Goal: Information Seeking & Learning: Find specific fact

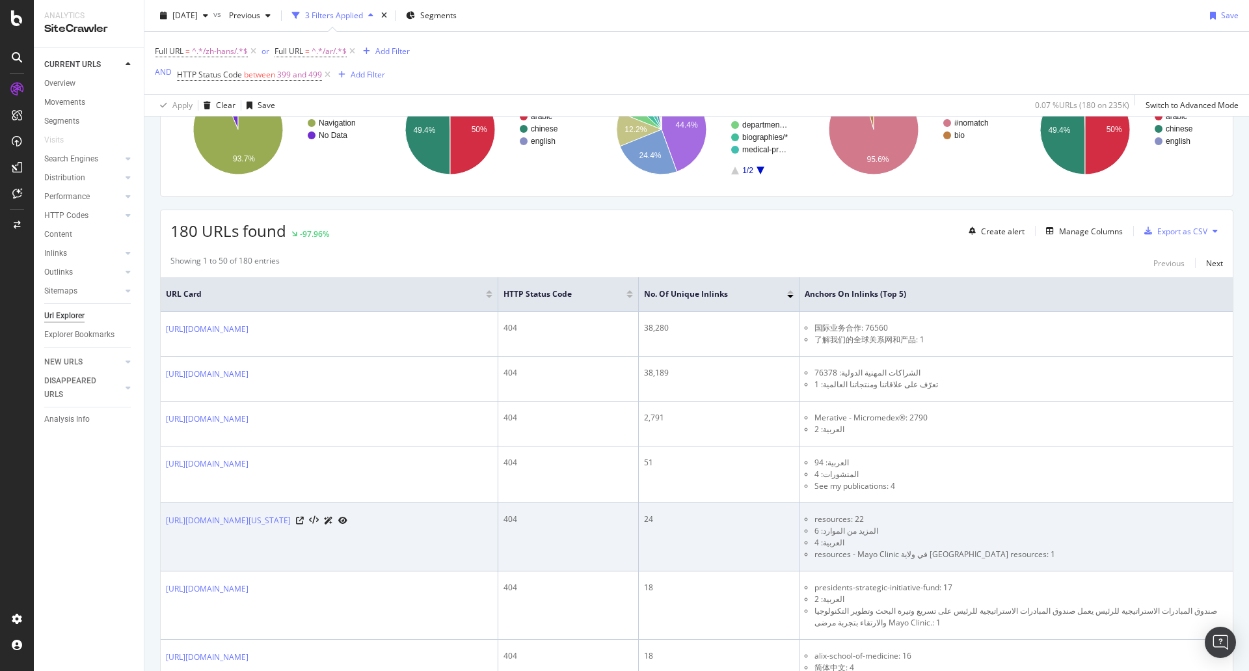
scroll to position [260, 0]
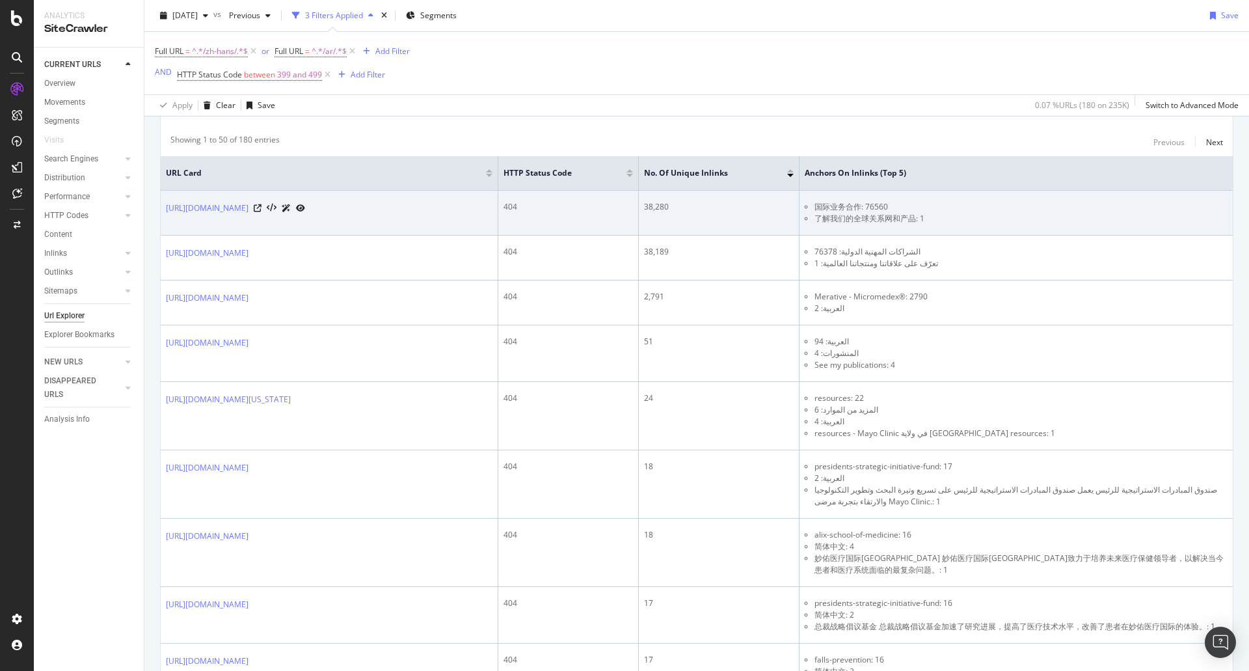
click at [397, 231] on td "[URL][DOMAIN_NAME]" at bounding box center [330, 213] width 338 height 45
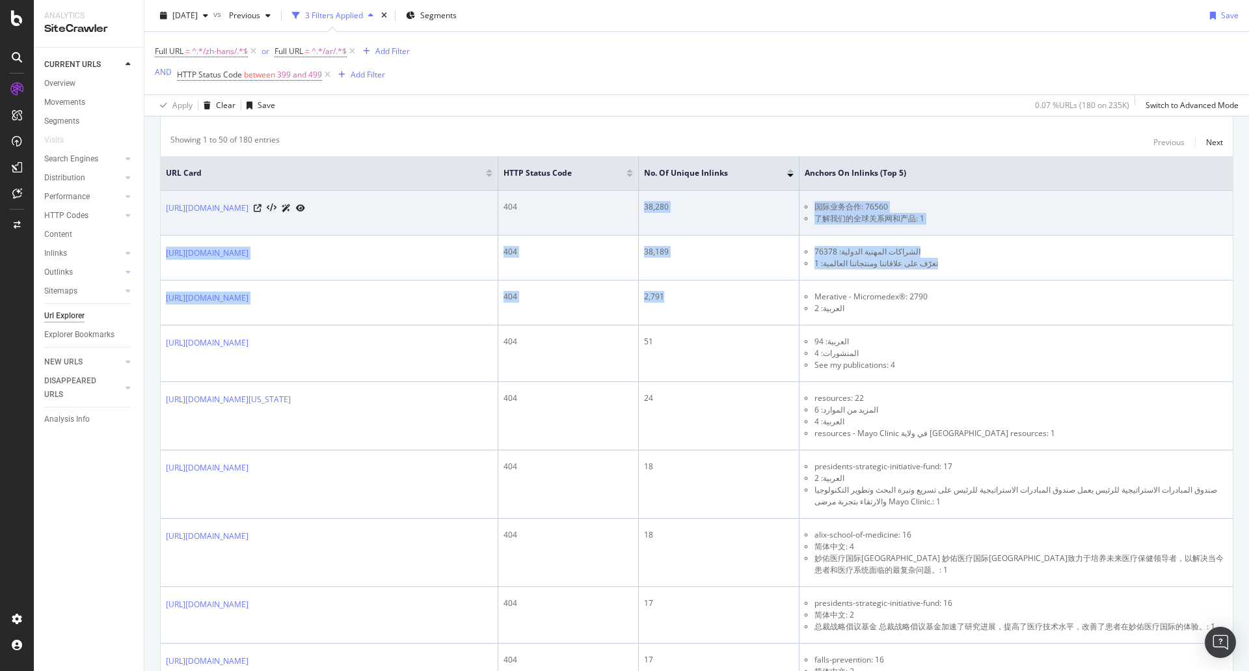
drag, startPoint x: 717, startPoint y: 319, endPoint x: 688, endPoint y: 199, distance: 123.9
click at [688, 199] on td "38,280" at bounding box center [719, 213] width 161 height 45
